Goal: Complete application form

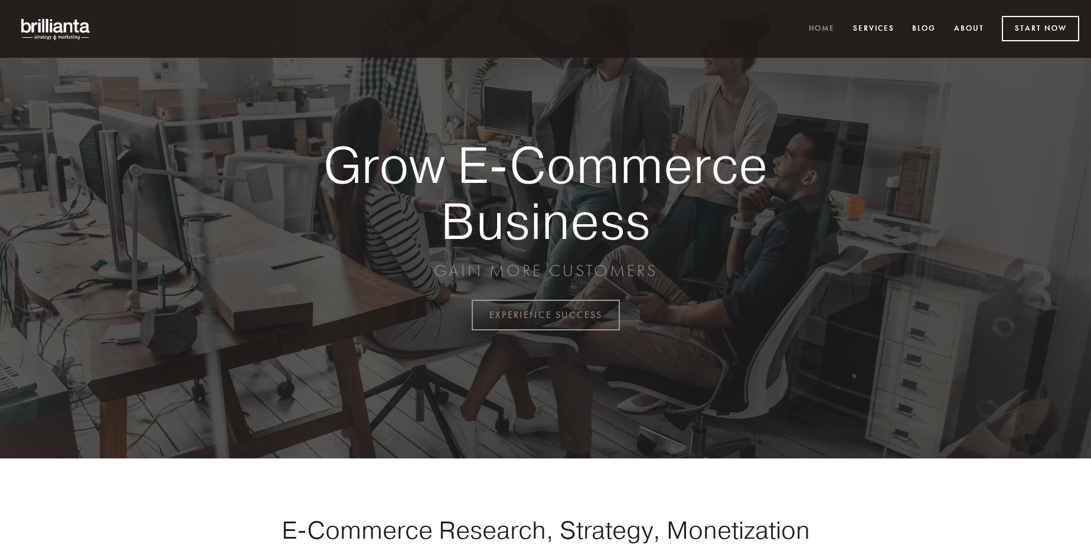
scroll to position [3093, 0]
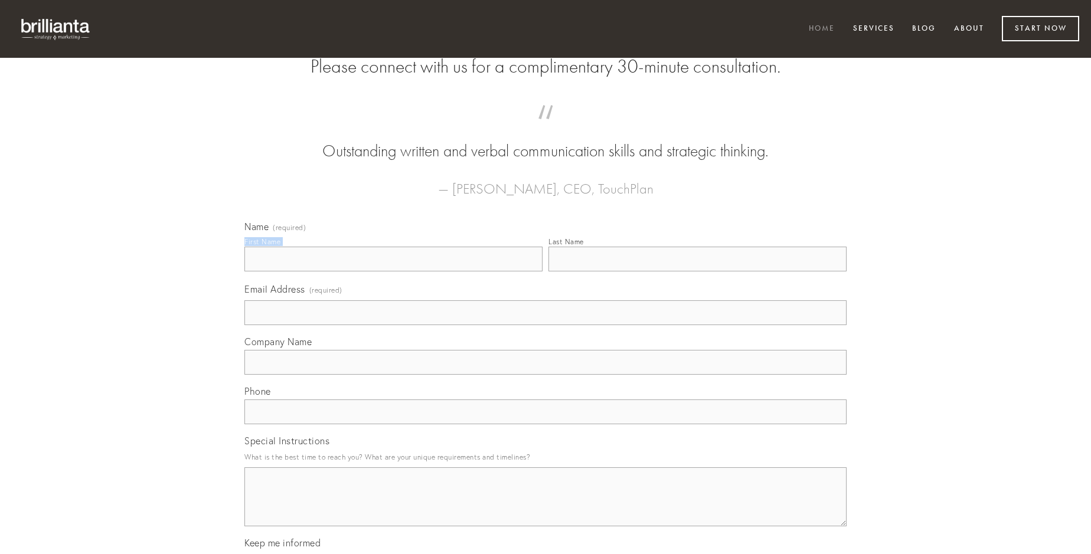
type input "[PERSON_NAME]"
click at [697, 271] on input "Last Name" at bounding box center [697, 259] width 298 height 25
type input "[PERSON_NAME]"
click at [545, 325] on input "Email Address (required)" at bounding box center [545, 312] width 602 height 25
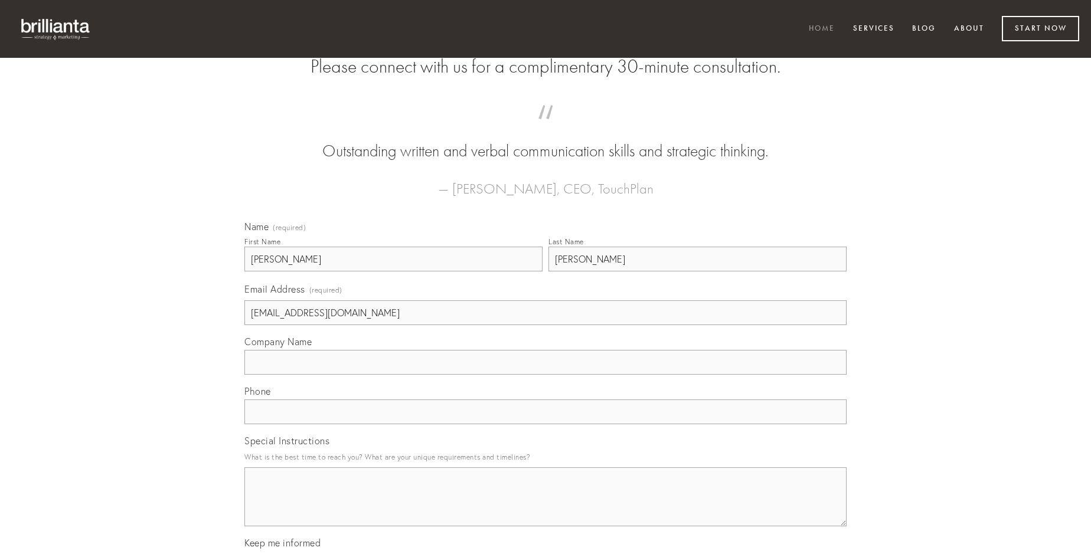
type input "[EMAIL_ADDRESS][DOMAIN_NAME]"
click at [545, 375] on input "Company Name" at bounding box center [545, 362] width 602 height 25
type input "bestia"
click at [545, 424] on input "text" at bounding box center [545, 412] width 602 height 25
click at [545, 507] on textarea "Special Instructions" at bounding box center [545, 496] width 602 height 59
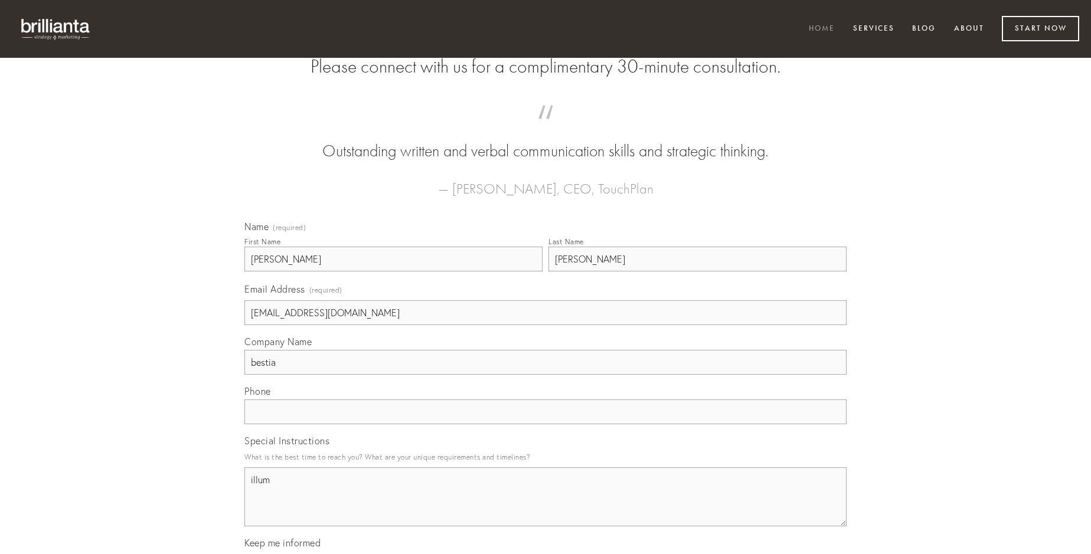
type textarea "illum"
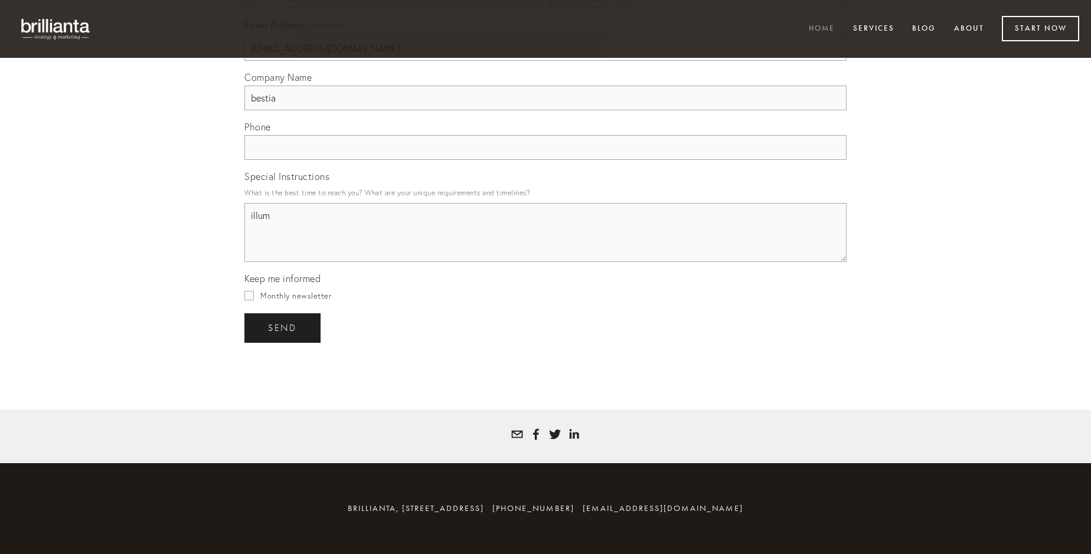
click at [283, 328] on span "send" at bounding box center [282, 328] width 29 height 11
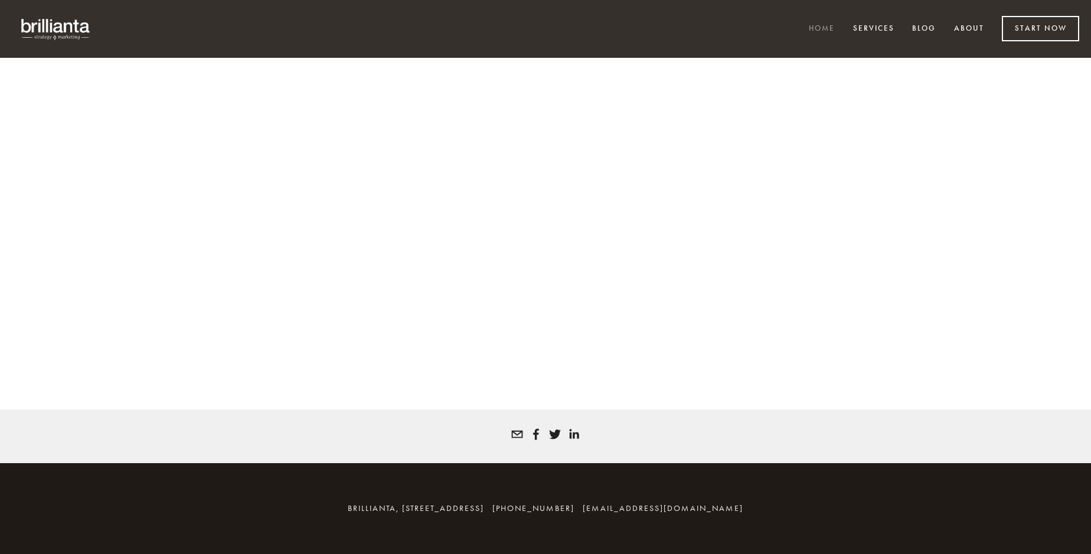
scroll to position [3077, 0]
